Goal: Task Accomplishment & Management: Manage account settings

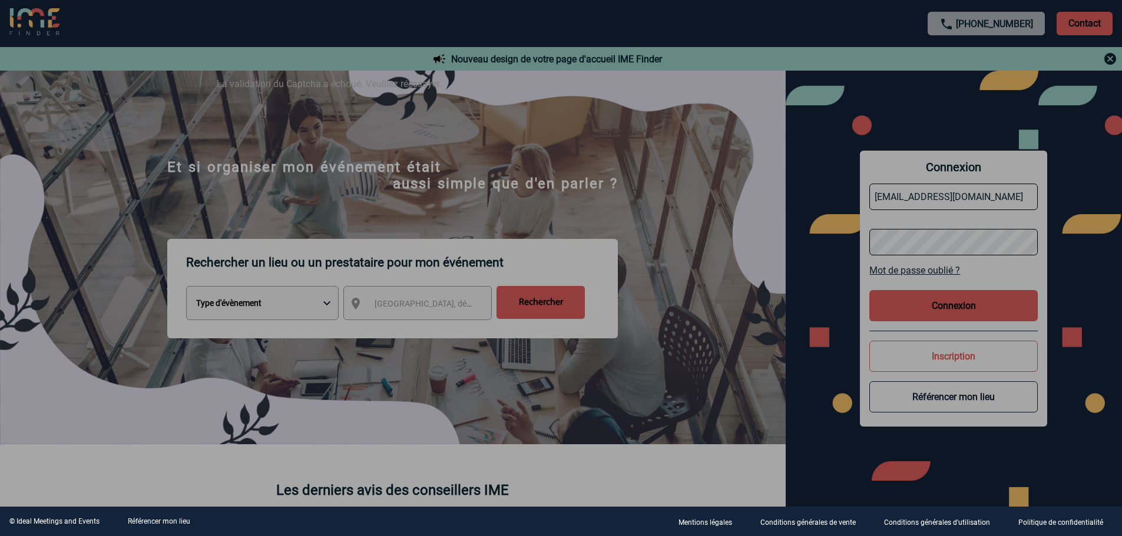
click at [954, 314] on div at bounding box center [561, 268] width 1122 height 536
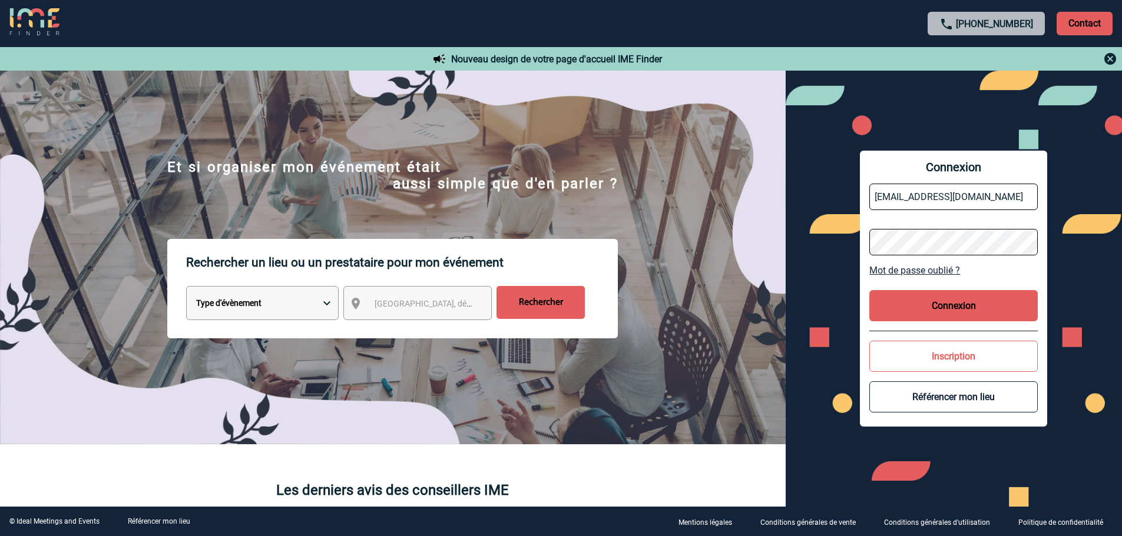
click at [956, 302] on button "Connexion" at bounding box center [953, 305] width 168 height 31
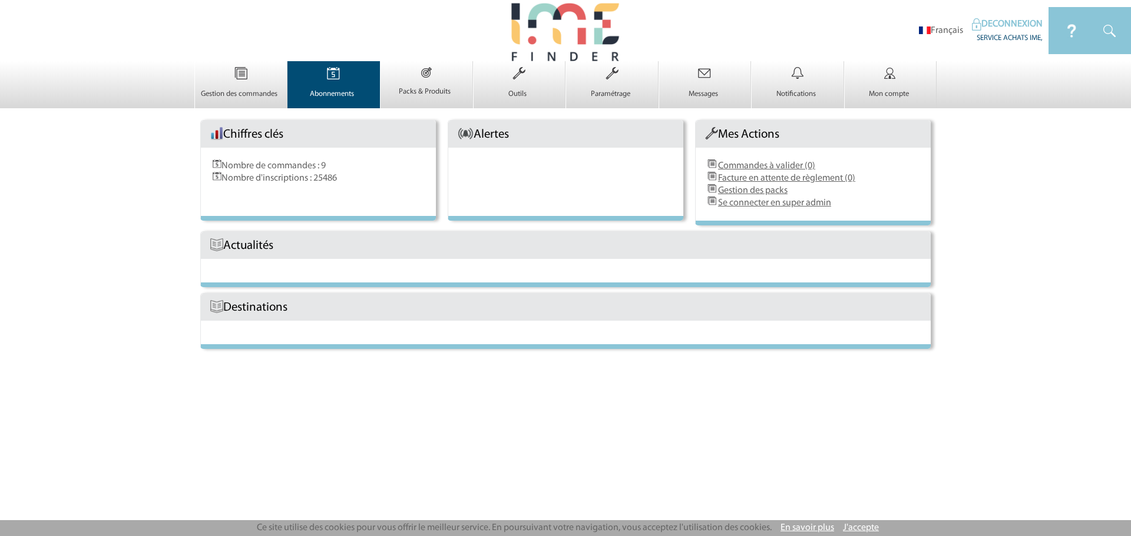
click at [336, 94] on p "Abonnements" at bounding box center [332, 94] width 89 height 9
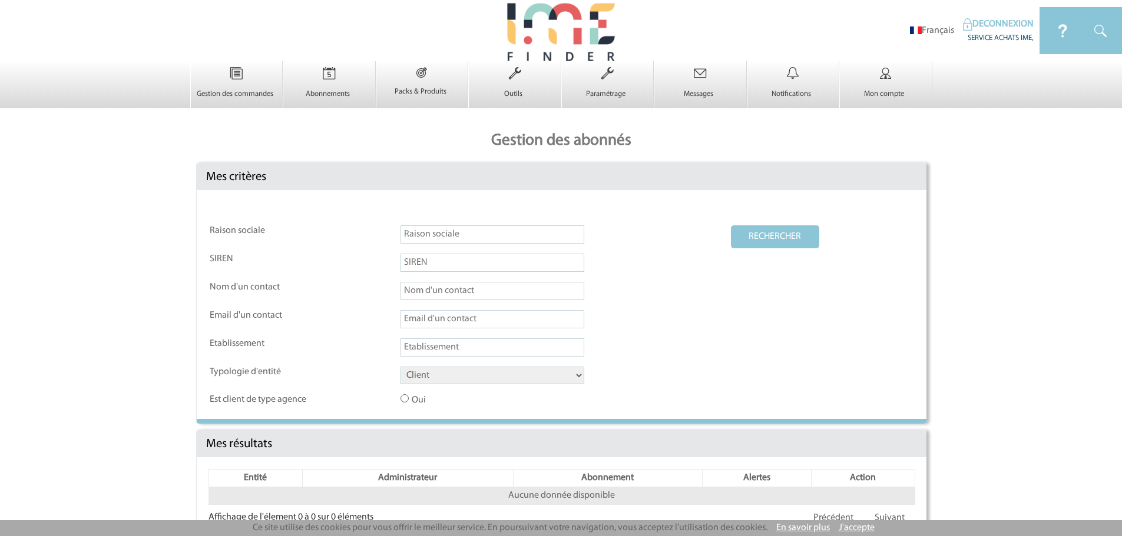
click at [422, 233] on input "text" at bounding box center [492, 235] width 184 height 18
type input "mercure tours nord"
click at [444, 377] on select "Client Fournisseur Agence Promoteur Genius Backoffice" at bounding box center [492, 376] width 184 height 18
select select "FOURNISSEUR"
click at [400, 367] on select "Client Fournisseur Agence Promoteur Genius Backoffice" at bounding box center [492, 376] width 184 height 18
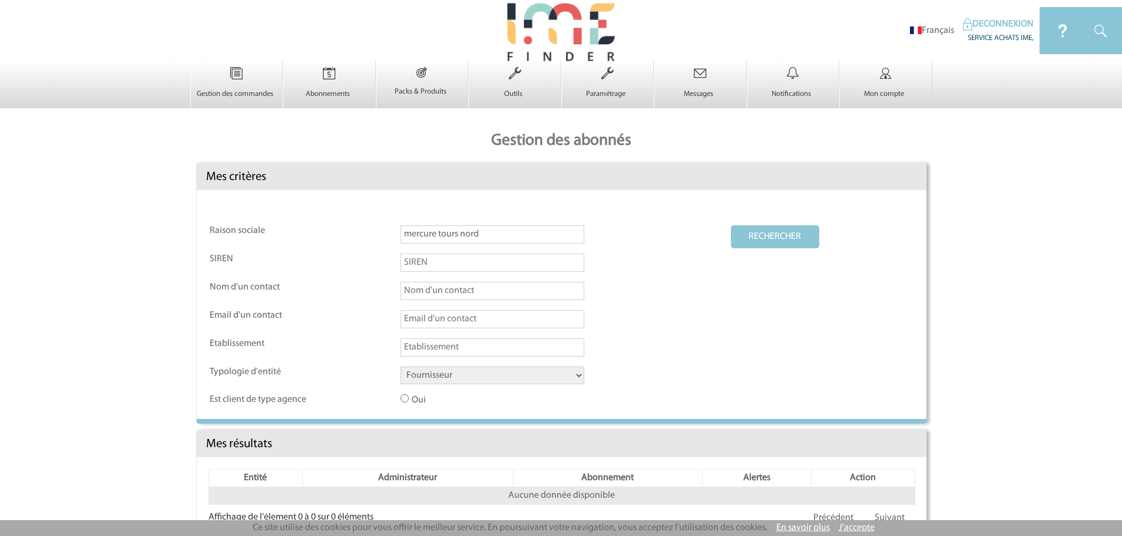
click at [775, 239] on button "RECHERCHER" at bounding box center [775, 237] width 88 height 23
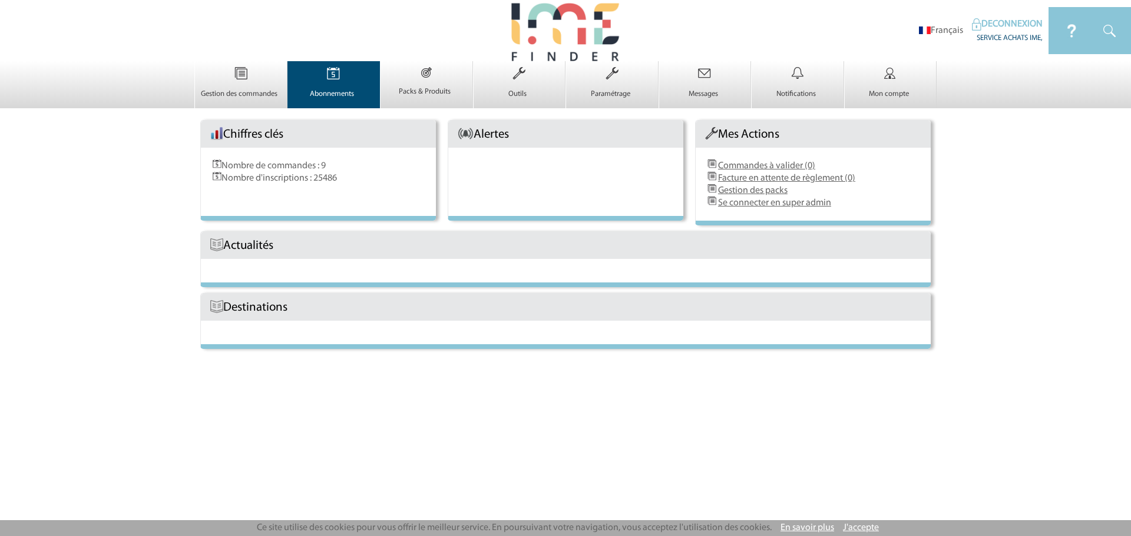
click at [334, 94] on p "Abonnements" at bounding box center [332, 94] width 89 height 9
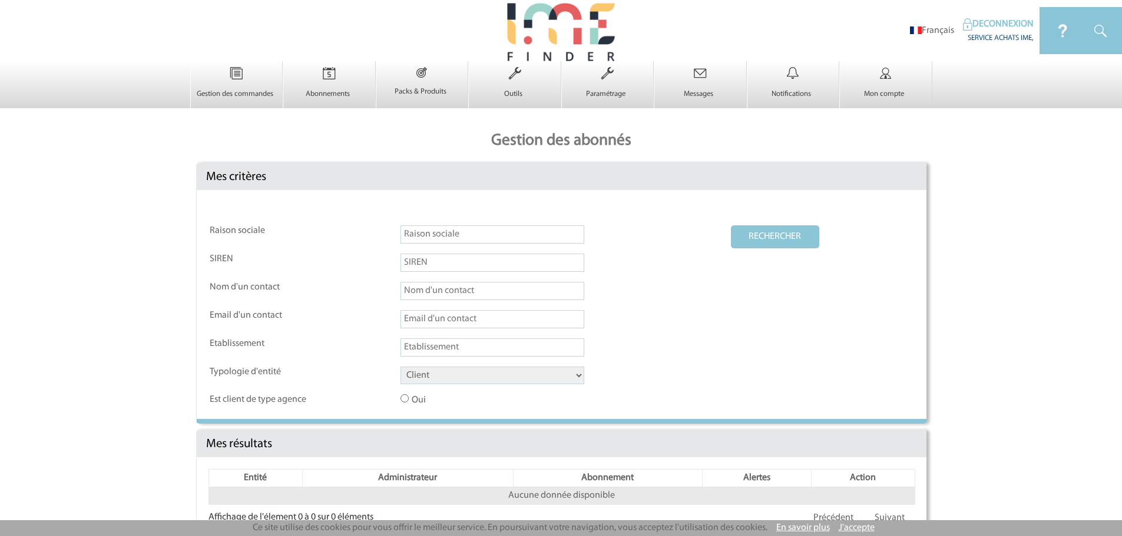
click at [430, 234] on input "text" at bounding box center [492, 235] width 184 height 18
type input "h"
type input "nouveau monde"
drag, startPoint x: 491, startPoint y: 374, endPoint x: 492, endPoint y: 380, distance: 6.6
click at [491, 374] on select "Client Fournisseur Agence Promoteur Genius Backoffice" at bounding box center [492, 376] width 184 height 18
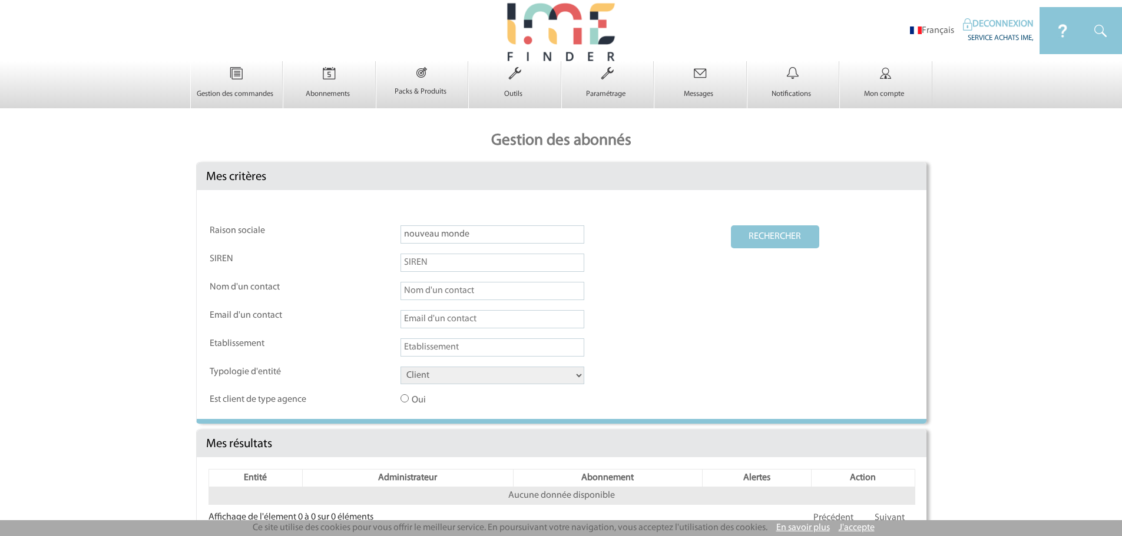
select select "FOURNISSEUR"
click at [400, 367] on select "Client Fournisseur Agence Promoteur Genius Backoffice" at bounding box center [492, 376] width 184 height 18
click at [761, 245] on button "RECHERCHER" at bounding box center [775, 237] width 88 height 23
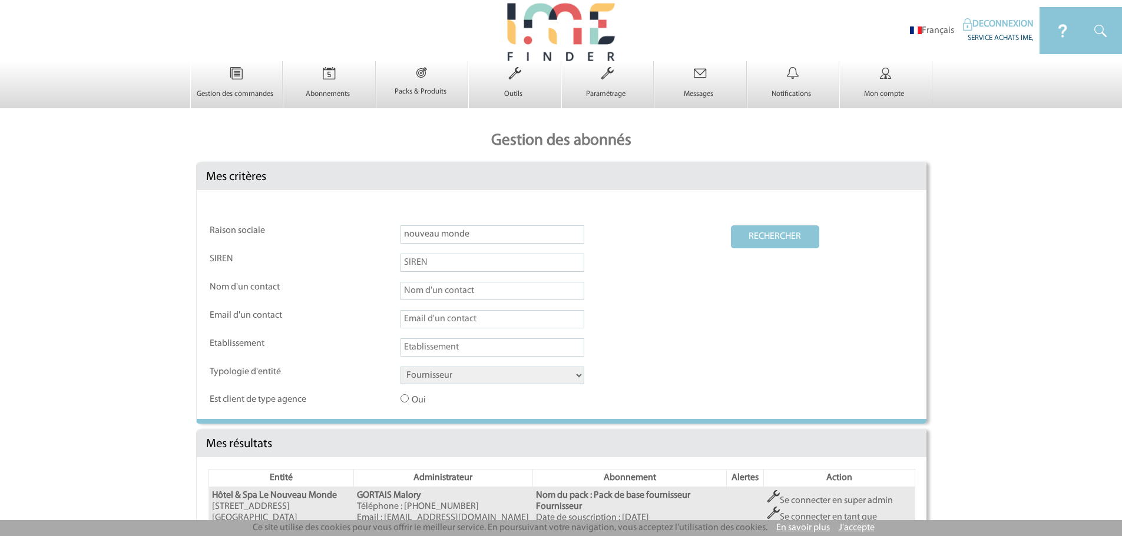
click at [444, 241] on input "nouveau monde" at bounding box center [492, 235] width 184 height 18
type input "n"
type input "grand hotel des thermes"
click at [731, 226] on button "RECHERCHER" at bounding box center [775, 237] width 88 height 23
